Goal: Obtain resource: Obtain resource

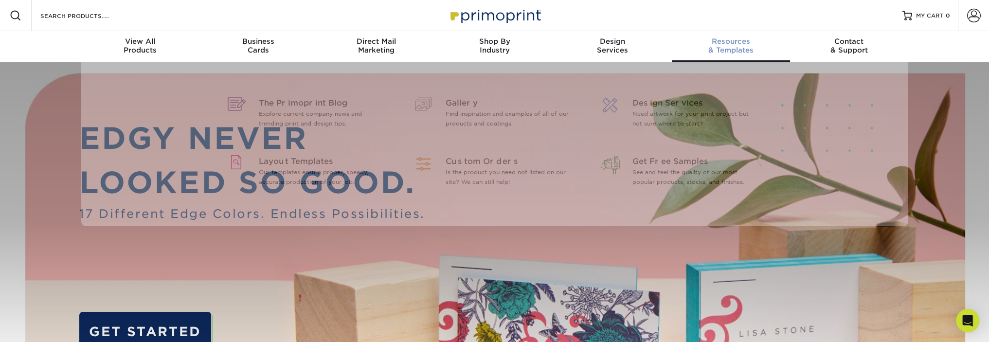
click at [736, 47] on div "Resources & Templates" at bounding box center [731, 46] width 118 height 18
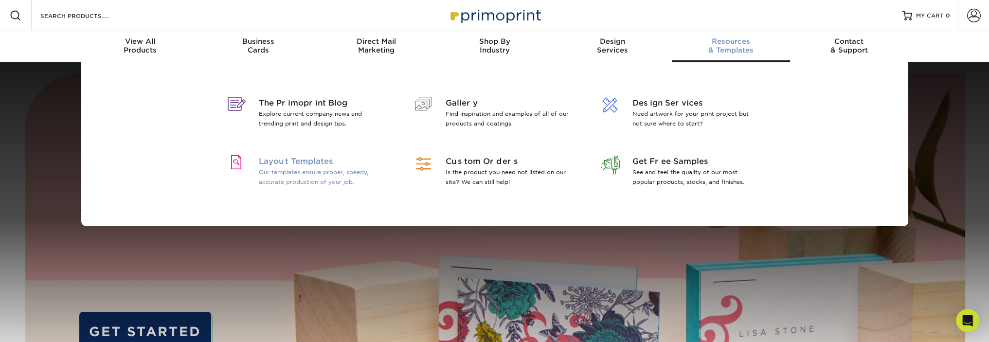
click at [286, 158] on span "Layout Templates" at bounding box center [322, 162] width 126 height 12
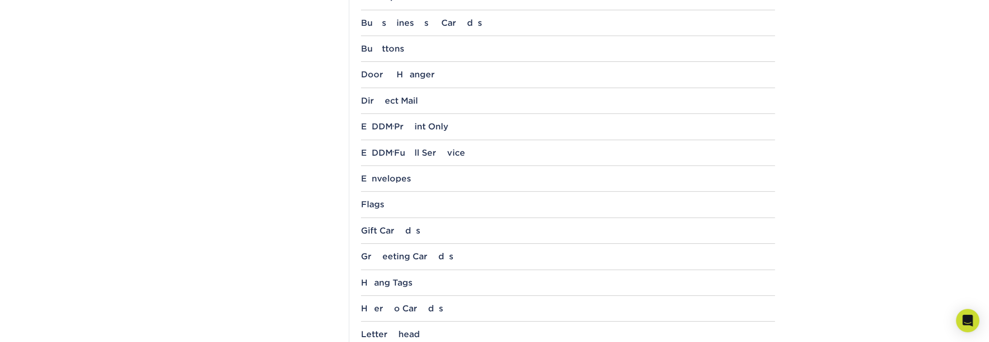
scroll to position [487, 0]
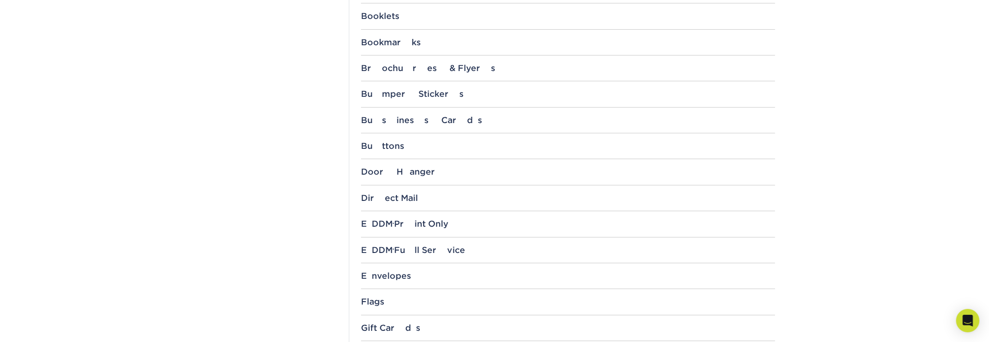
click at [456, 126] on div "Business Cards 1.5" x 3.5" 1.5" x 3.5" with 1/4" Rounded Corners 1.5" x 3.5" wi…" at bounding box center [568, 124] width 414 height 18
click at [412, 123] on div "Business Cards" at bounding box center [568, 120] width 414 height 10
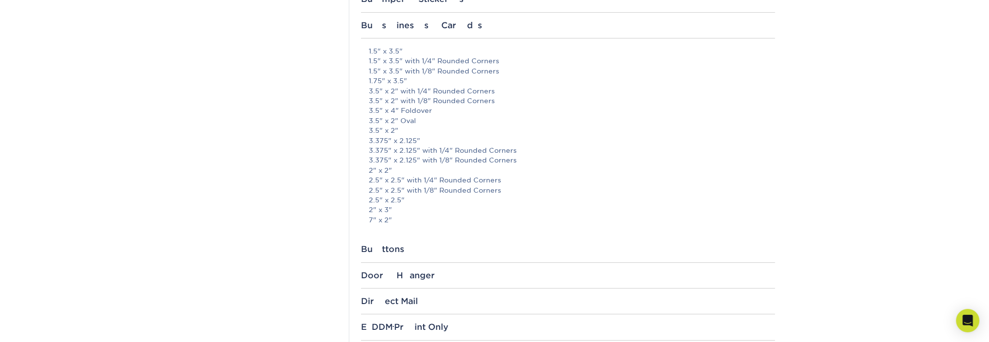
scroll to position [584, 0]
click at [382, 126] on link "3.5" x 2"" at bounding box center [384, 128] width 30 height 8
